Goal: Transaction & Acquisition: Subscribe to service/newsletter

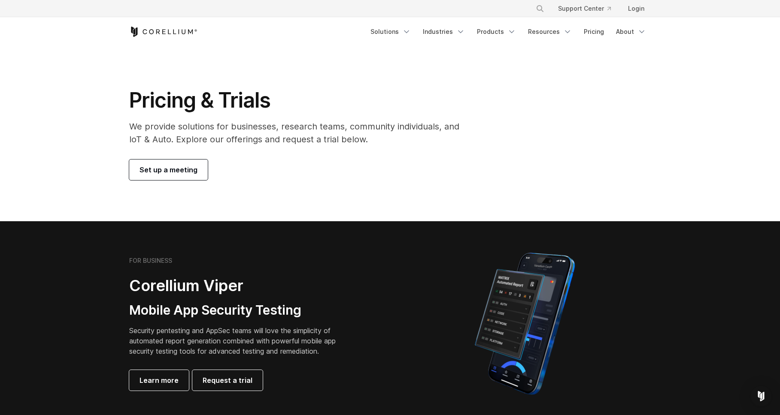
click at [150, 27] on icon "Corellium Home" at bounding box center [163, 32] width 68 height 10
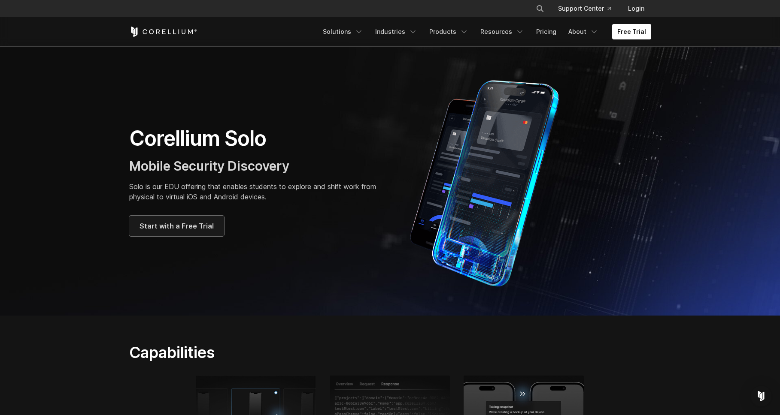
click at [209, 228] on span "Start with a Free Trial" at bounding box center [177, 226] width 74 height 10
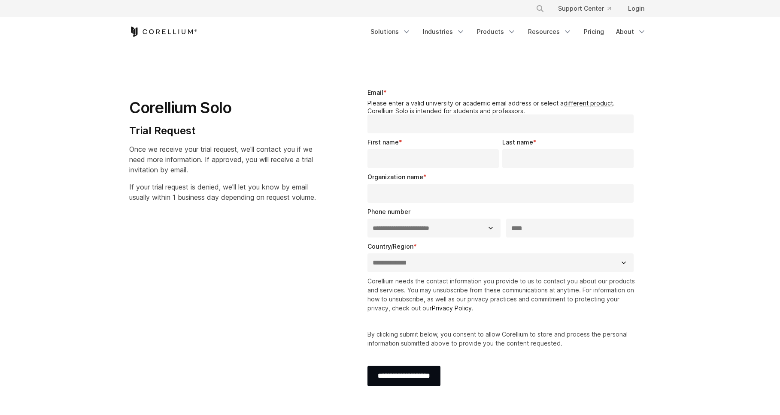
select select "**"
